Goal: Communication & Community: Answer question/provide support

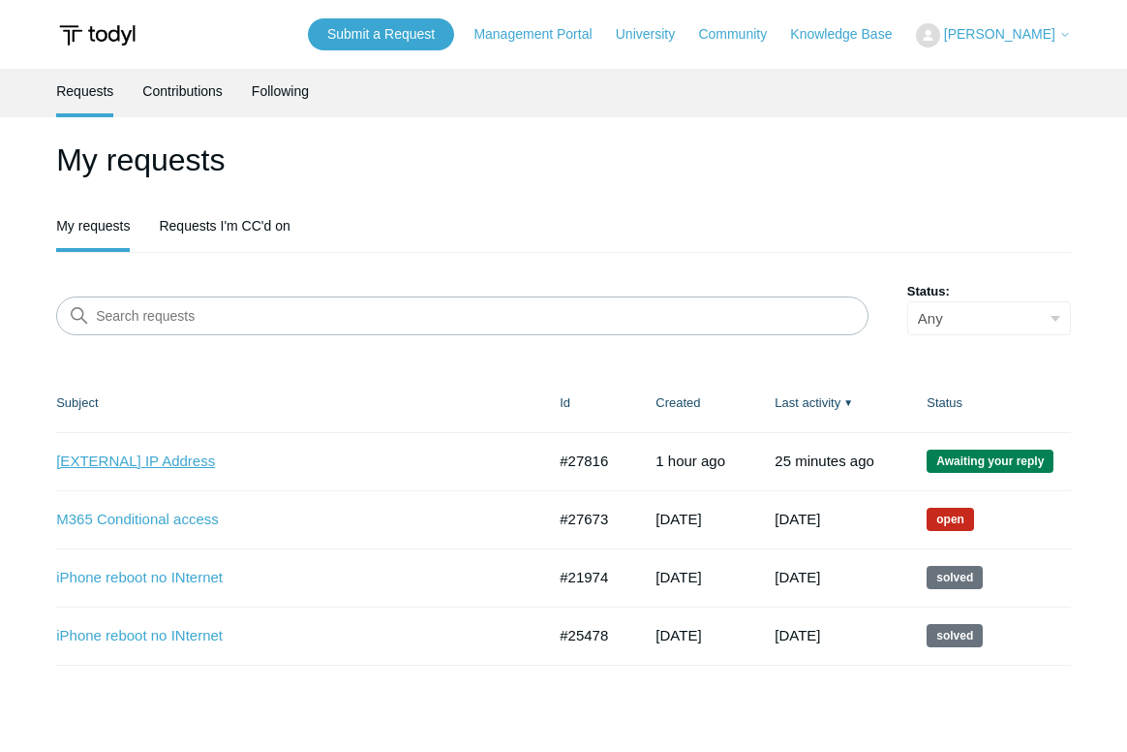
click at [201, 457] on link "[EXTERNAL] IP Address" at bounding box center [286, 461] width 460 height 22
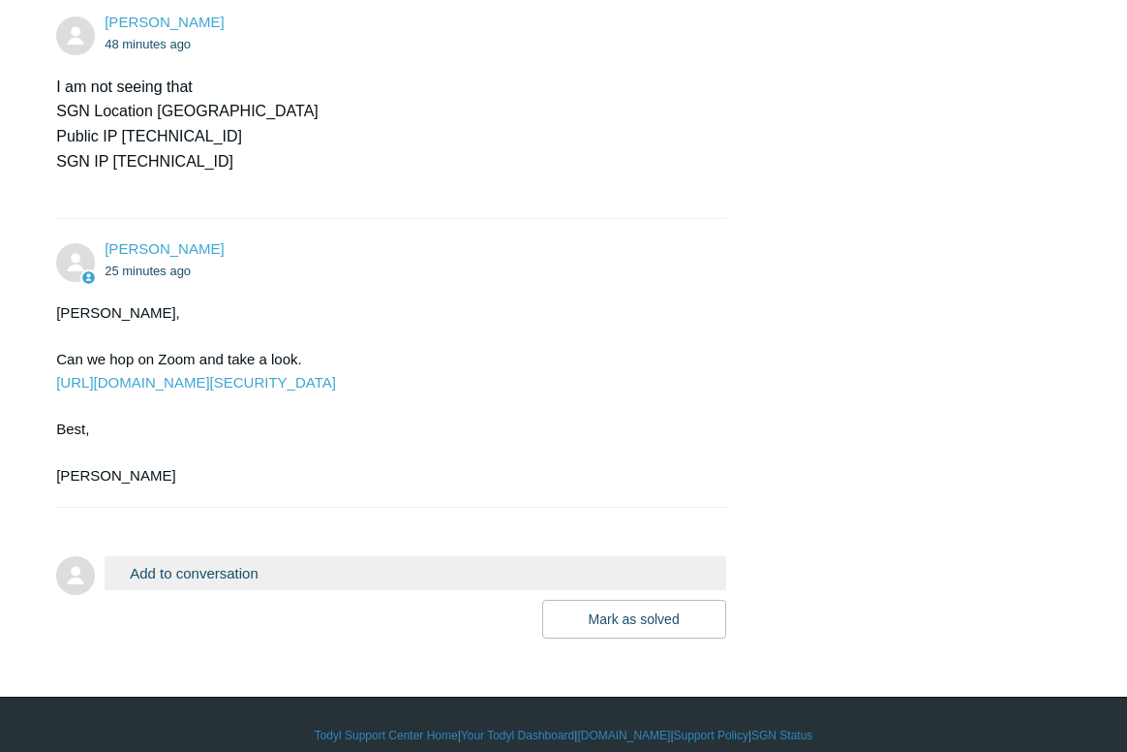
scroll to position [993, 0]
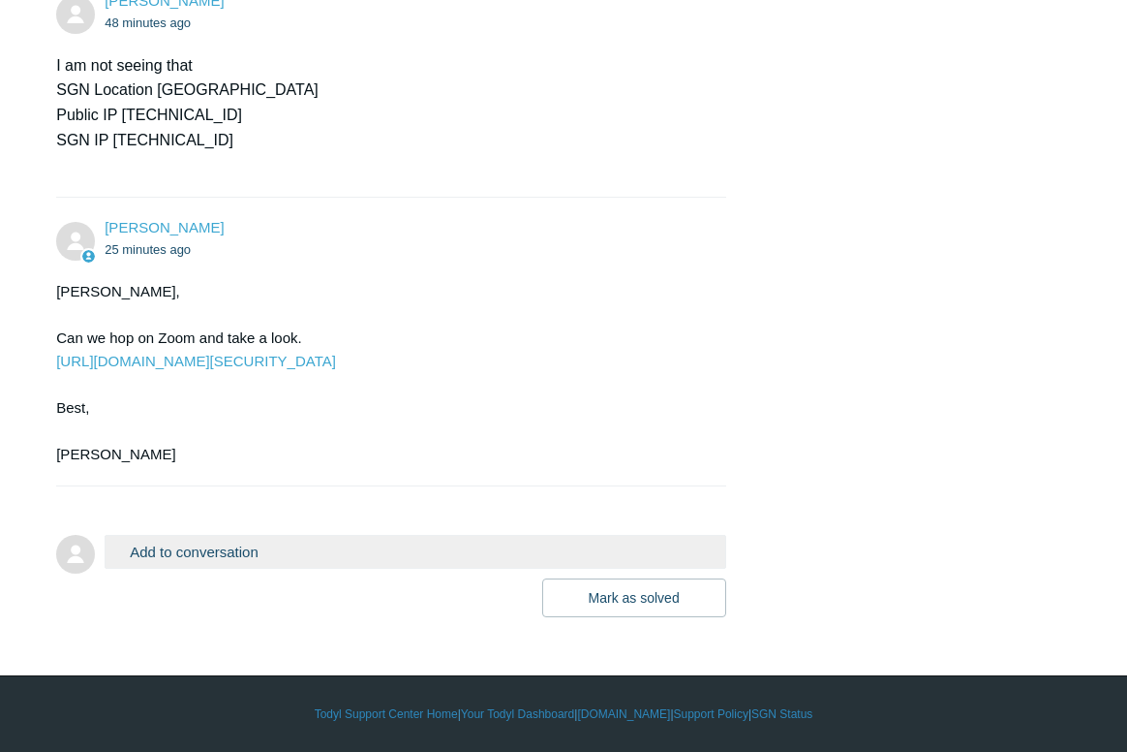
click at [212, 552] on button "Add to conversation" at bounding box center [415, 552] width 621 height 34
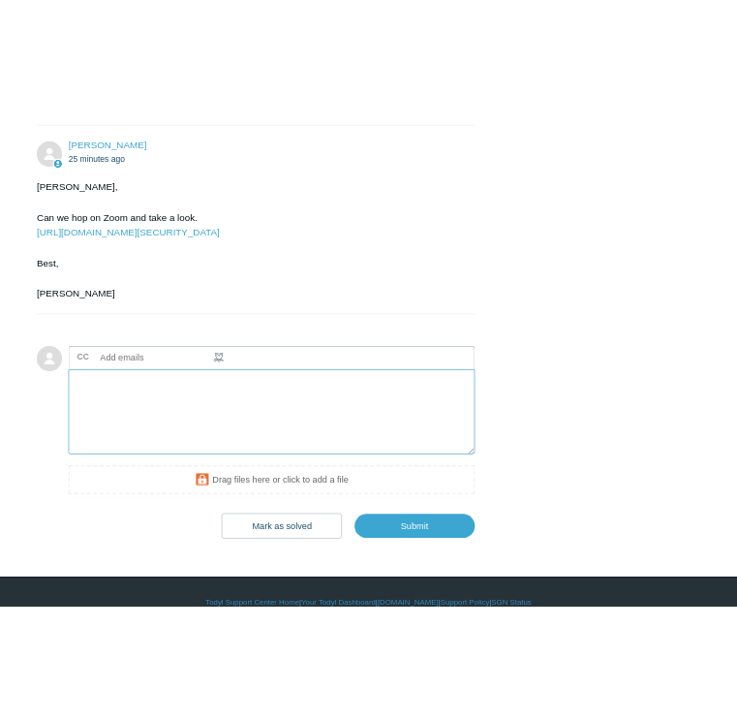
scroll to position [1176, 0]
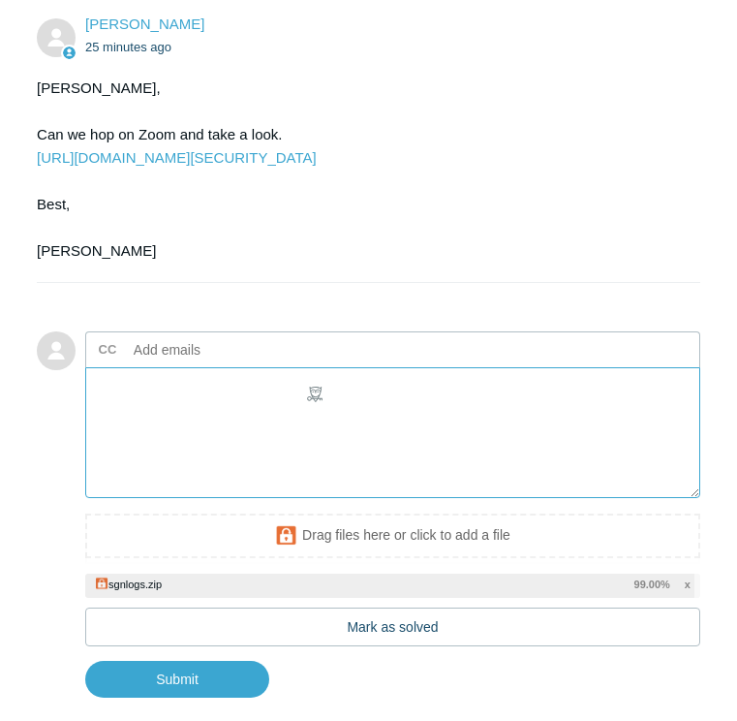
click at [264, 456] on textarea "Add your reply" at bounding box center [392, 432] width 615 height 131
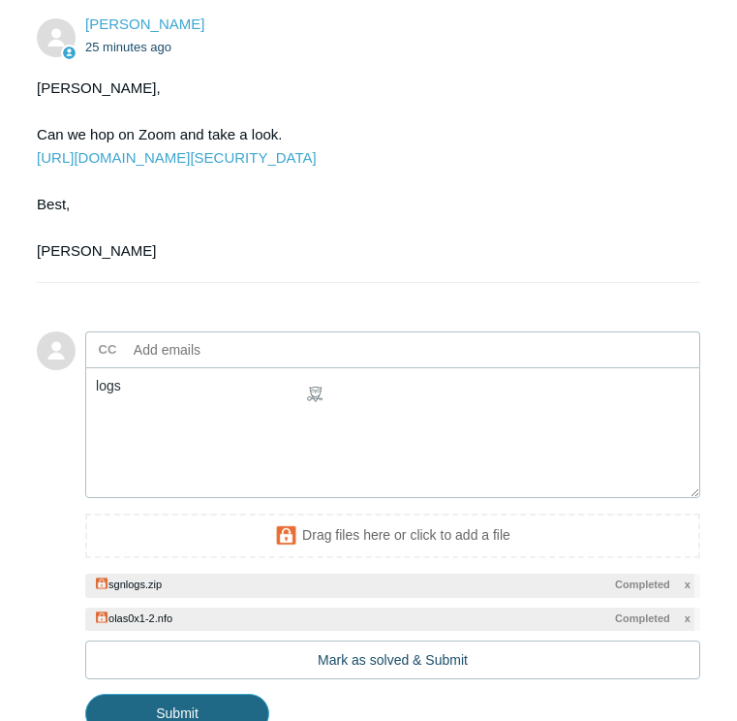
click at [269, 705] on input "Submit" at bounding box center [177, 712] width 184 height 39
type textarea "logs This ticket includes a secure attachment. Use this link to access the atta…"
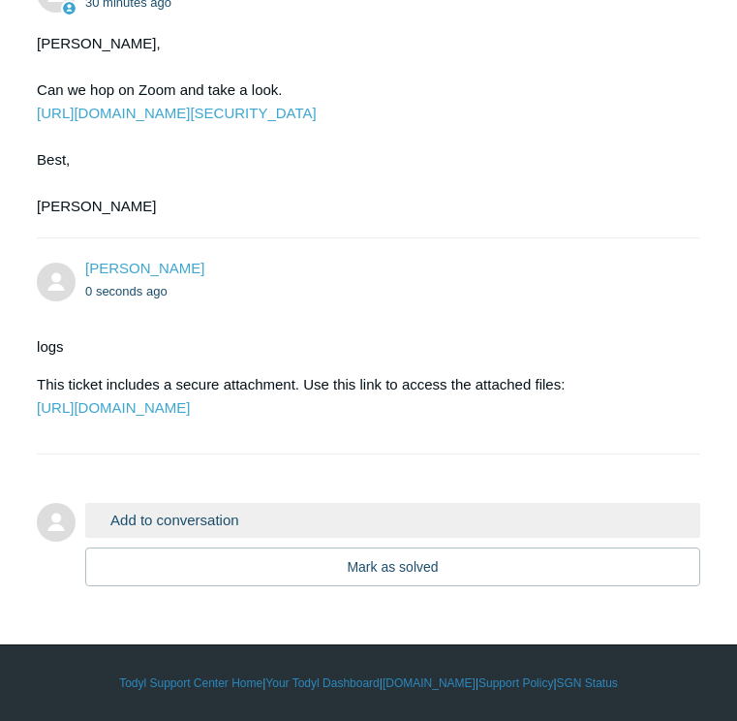
scroll to position [1218, 0]
